Goal: Book appointment/travel/reservation

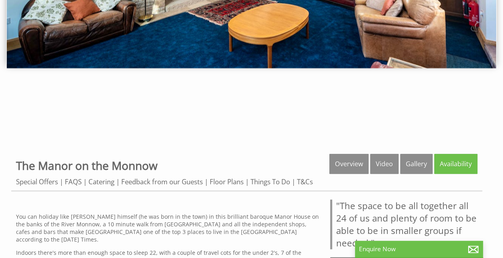
scroll to position [158, 0]
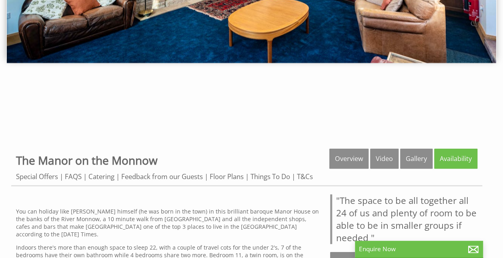
click at [415, 158] on link "Gallery" at bounding box center [416, 159] width 32 height 20
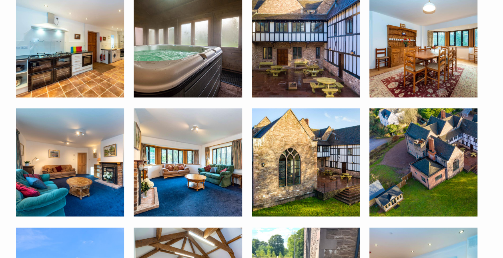
scroll to position [482, 0]
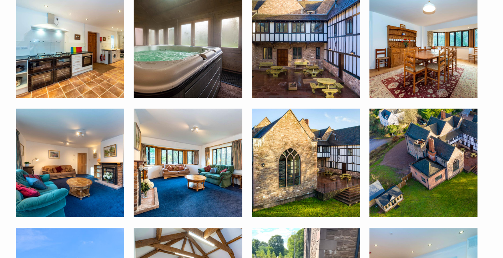
click at [169, 70] on img at bounding box center [188, 43] width 108 height 108
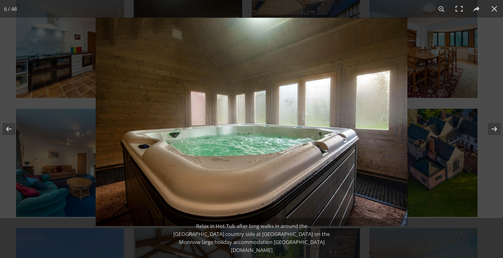
click at [494, 10] on button at bounding box center [495, 9] width 18 height 18
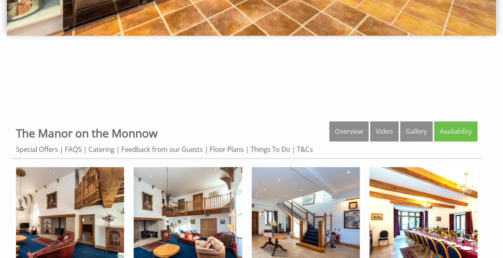
scroll to position [187, 0]
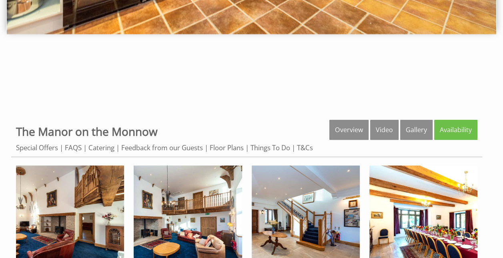
click at [343, 125] on link "Overview" at bounding box center [348, 130] width 39 height 20
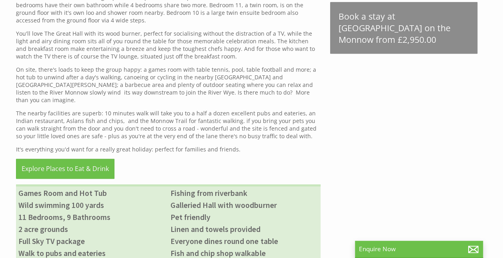
scroll to position [409, 0]
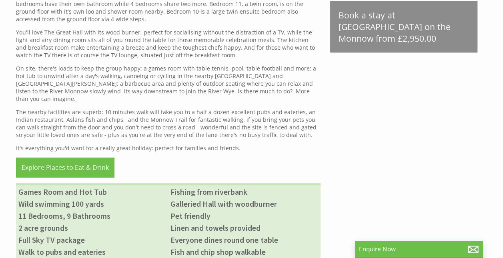
click at [40, 157] on link "Explore Places to Eat & Drink" at bounding box center [65, 167] width 98 height 20
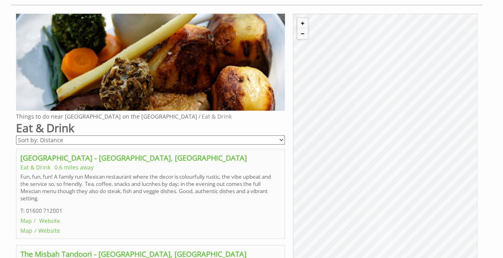
scroll to position [341, 0]
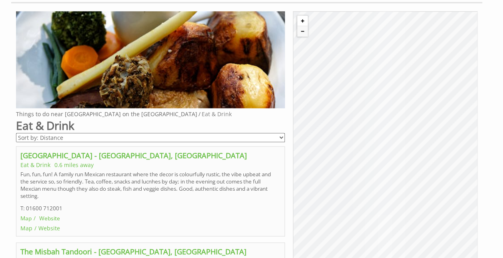
click at [305, 19] on button "Zoom in" at bounding box center [302, 21] width 10 height 10
drag, startPoint x: 399, startPoint y: 98, endPoint x: 328, endPoint y: 96, distance: 70.5
click at [328, 96] on div "© MapTiler © OpenStreetMap contributors" at bounding box center [385, 141] width 185 height 260
click at [304, 18] on button "Zoom in" at bounding box center [302, 21] width 10 height 10
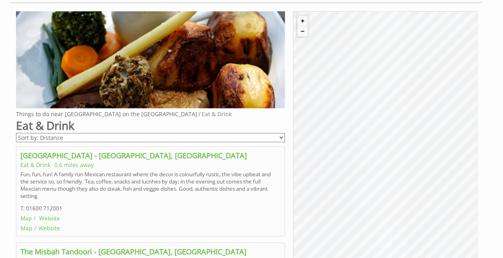
drag, startPoint x: 442, startPoint y: 108, endPoint x: 341, endPoint y: 103, distance: 100.6
click at [341, 103] on div "© MapTiler © OpenStreetMap contributors" at bounding box center [385, 141] width 185 height 260
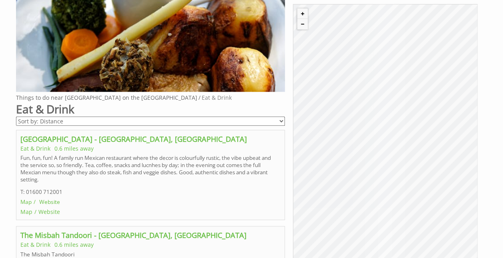
scroll to position [358, 0]
click at [304, 11] on button "Zoom in" at bounding box center [302, 13] width 10 height 10
drag, startPoint x: 460, startPoint y: 150, endPoint x: 340, endPoint y: 135, distance: 121.0
click at [340, 135] on div "© MapTiler © OpenStreetMap contributors" at bounding box center [385, 134] width 185 height 260
click at [306, 23] on button "Zoom out" at bounding box center [302, 24] width 10 height 10
